Goal: Communication & Community: Answer question/provide support

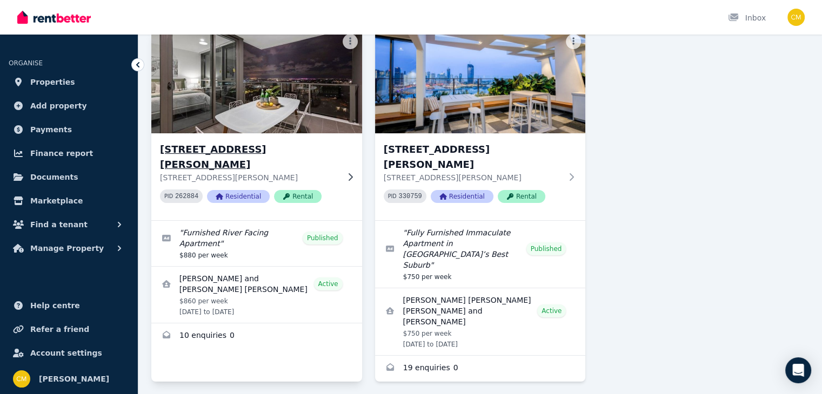
scroll to position [86, 0]
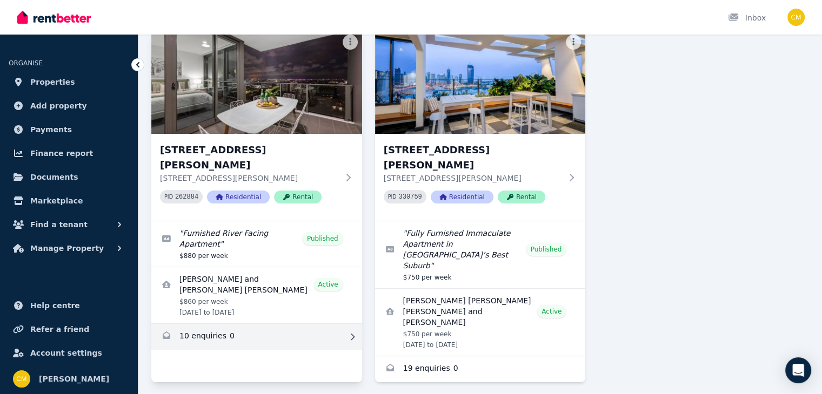
click at [264, 324] on link "Enquiries for 1010/37 Mayne Road, Bowen Hills" at bounding box center [256, 337] width 211 height 26
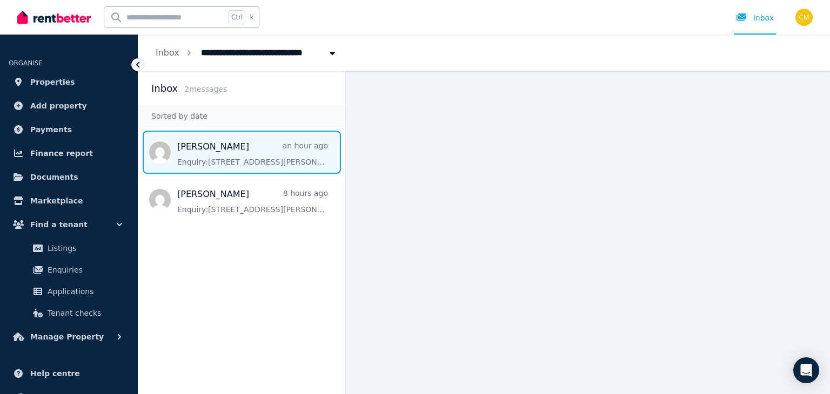
click at [218, 145] on span "Message list" at bounding box center [241, 152] width 207 height 43
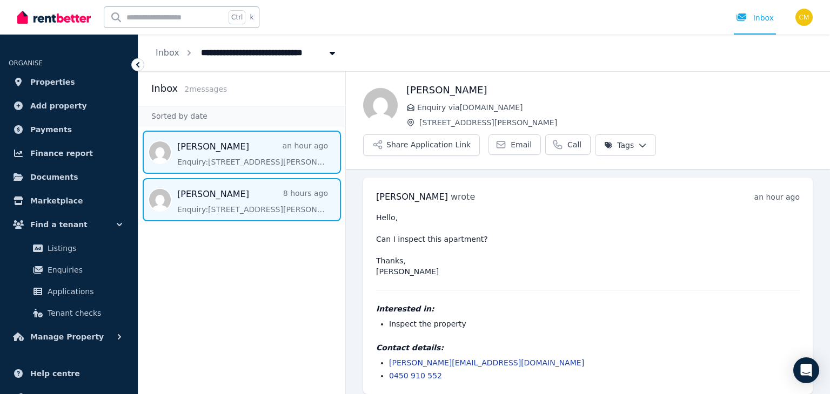
click at [194, 206] on span "Message list" at bounding box center [241, 199] width 207 height 43
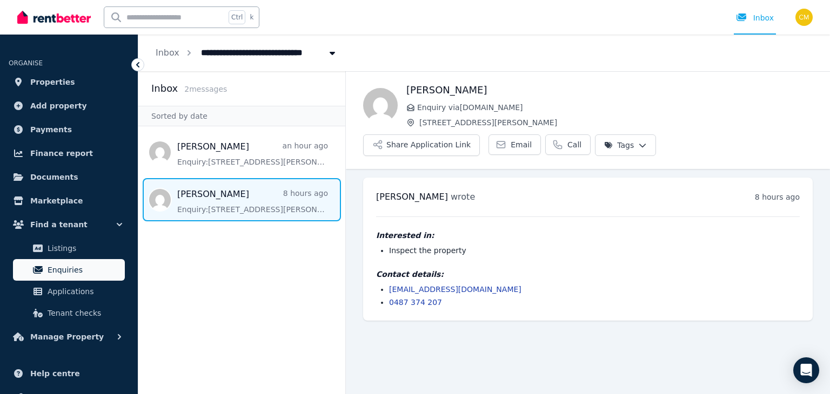
click at [92, 267] on span "Enquiries" at bounding box center [84, 270] width 73 height 13
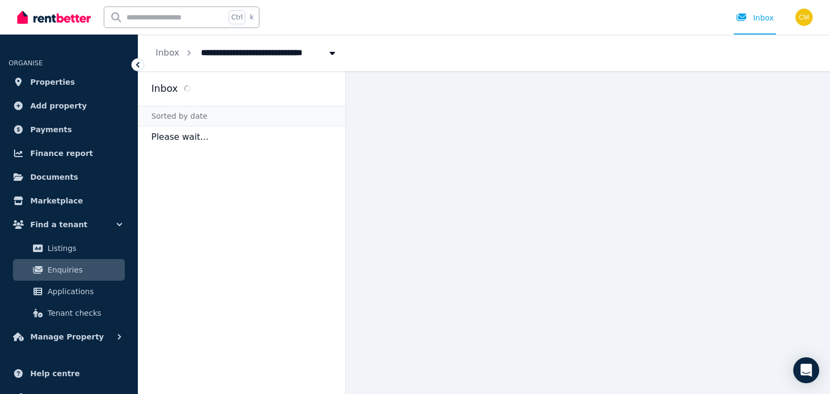
click at [94, 278] on link "Enquiries" at bounding box center [69, 270] width 112 height 22
